Goal: Task Accomplishment & Management: Complete application form

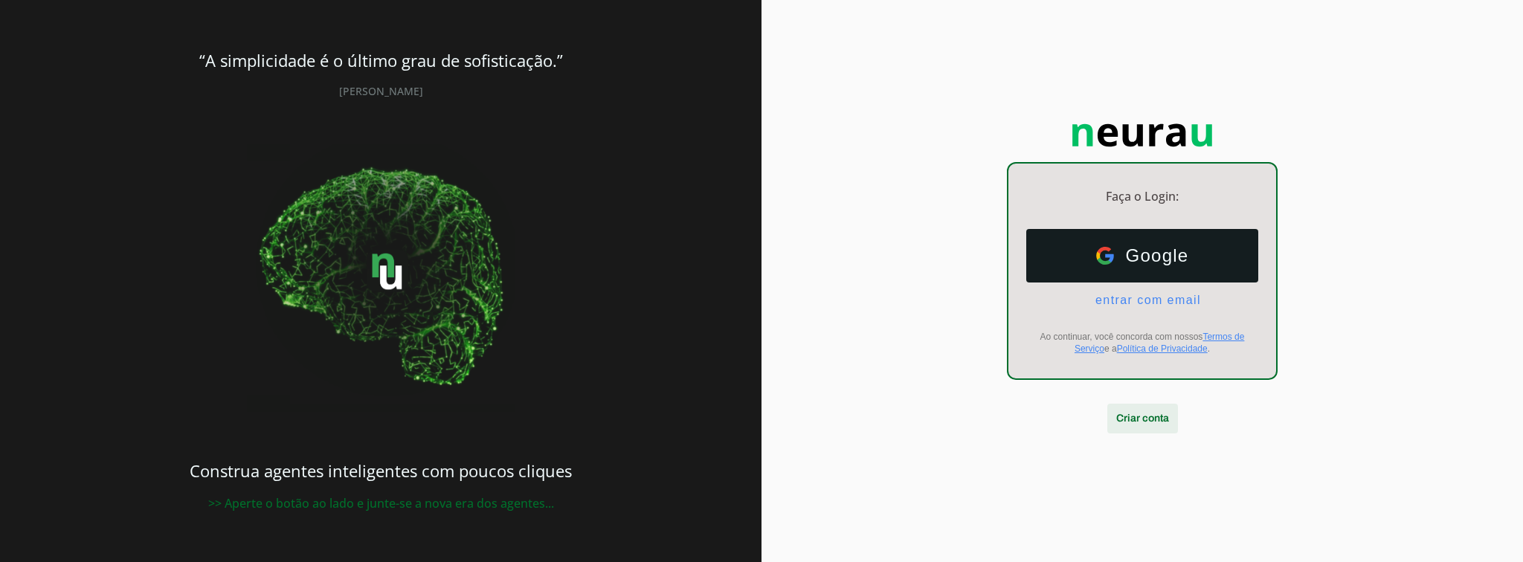
click at [1148, 416] on span at bounding box center [1142, 419] width 71 height 36
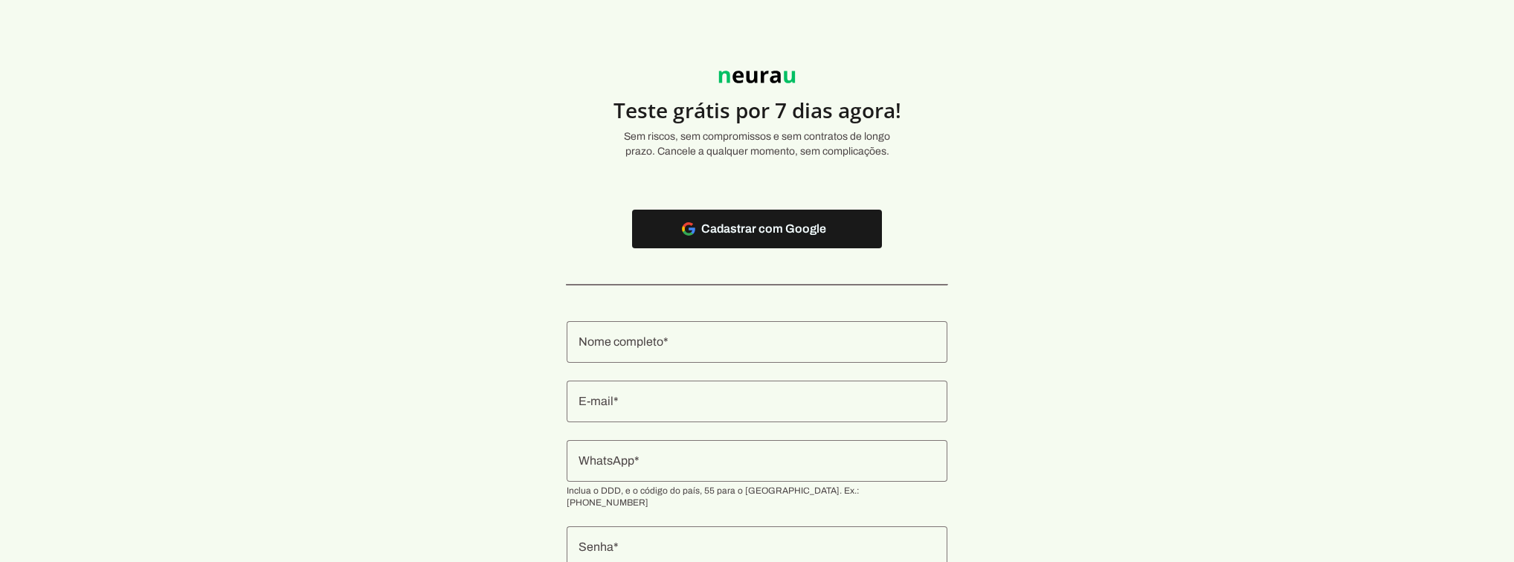
drag, startPoint x: 750, startPoint y: 353, endPoint x: 750, endPoint y: 364, distance: 10.4
click at [750, 353] on div at bounding box center [757, 342] width 381 height 42
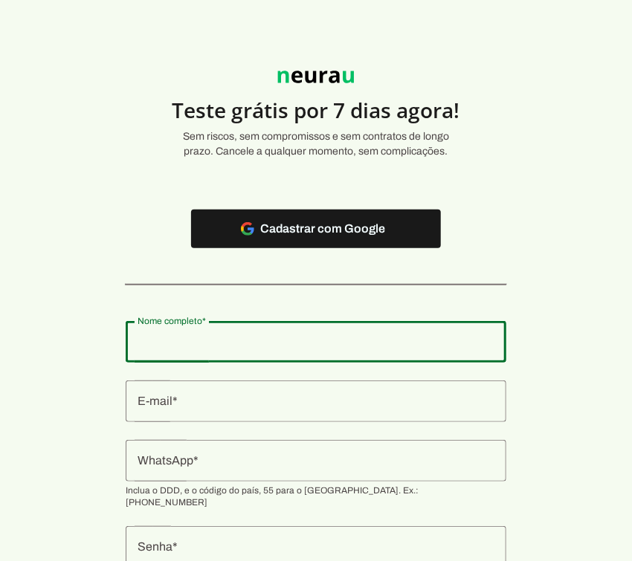
click at [243, 352] on div at bounding box center [316, 342] width 381 height 42
click at [208, 336] on input "Nome completo" at bounding box center [316, 342] width 357 height 18
type input "[PERSON_NAME]"
type md-outlined-text-field "[PERSON_NAME]"
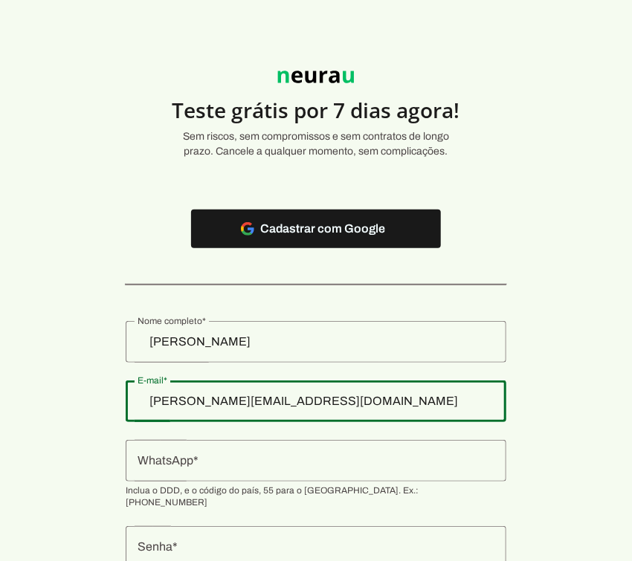
type input "[PERSON_NAME][EMAIL_ADDRESS][DOMAIN_NAME]"
type md-outlined-text-field "[PERSON_NAME][EMAIL_ADDRESS][DOMAIN_NAME]"
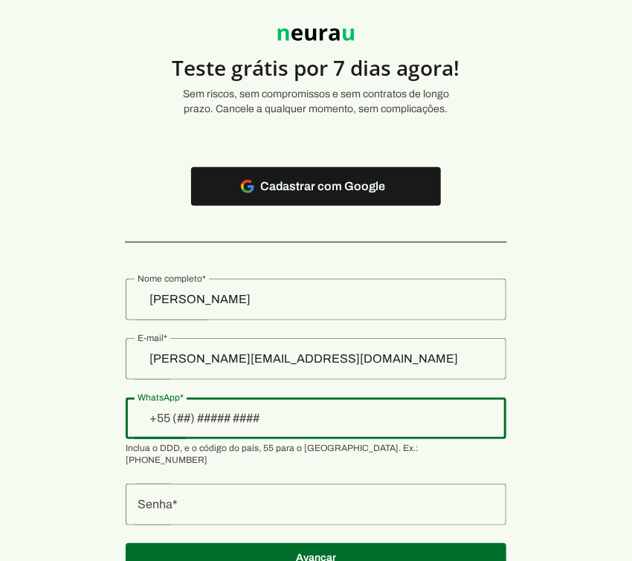
scroll to position [95, 0]
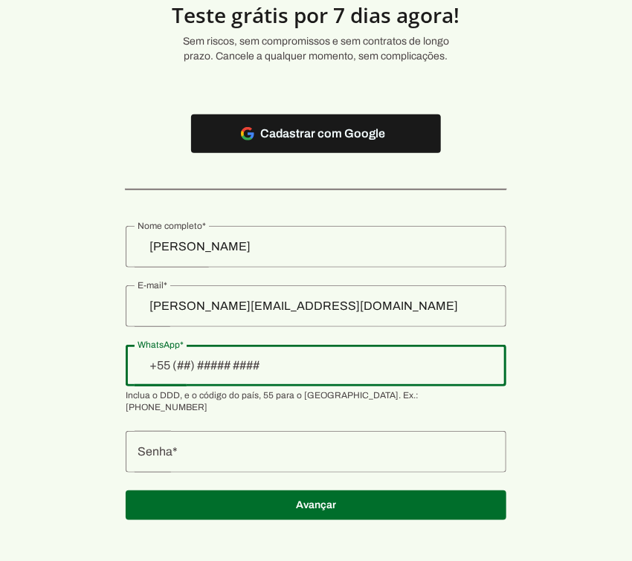
click at [238, 357] on input "WhatsApp" at bounding box center [316, 366] width 357 height 18
type input "[PHONE_NUMBER]"
type md-outlined-text-field "[PHONE_NUMBER]"
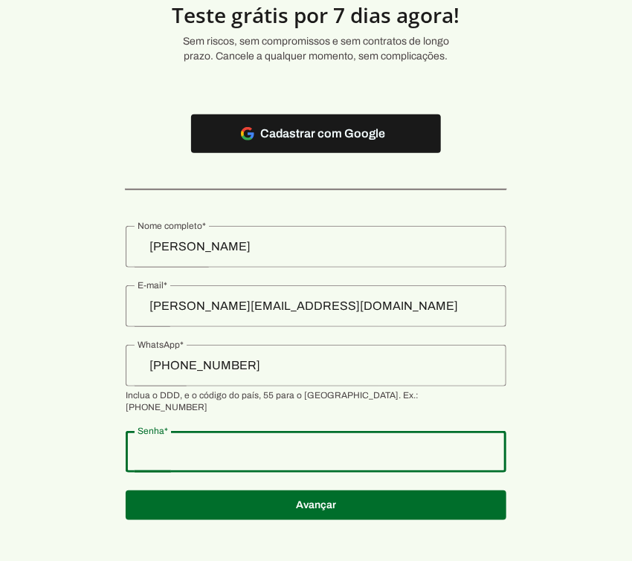
type md-outlined-text-field "123456789"
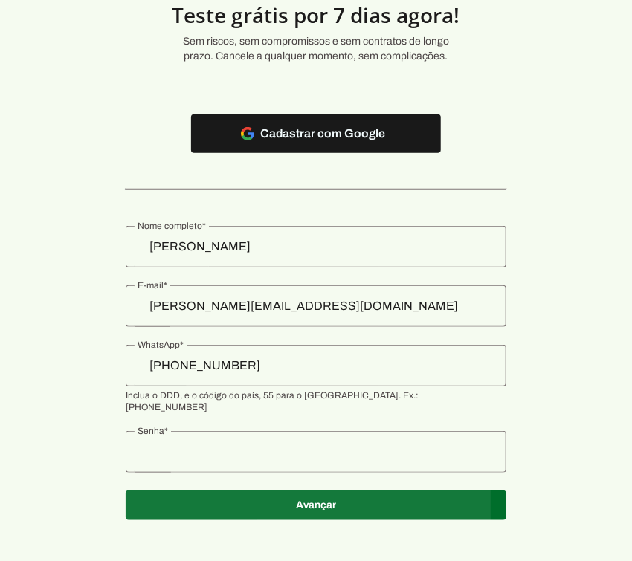
click at [300, 152] on span at bounding box center [316, 134] width 250 height 36
